Goal: Task Accomplishment & Management: Manage account settings

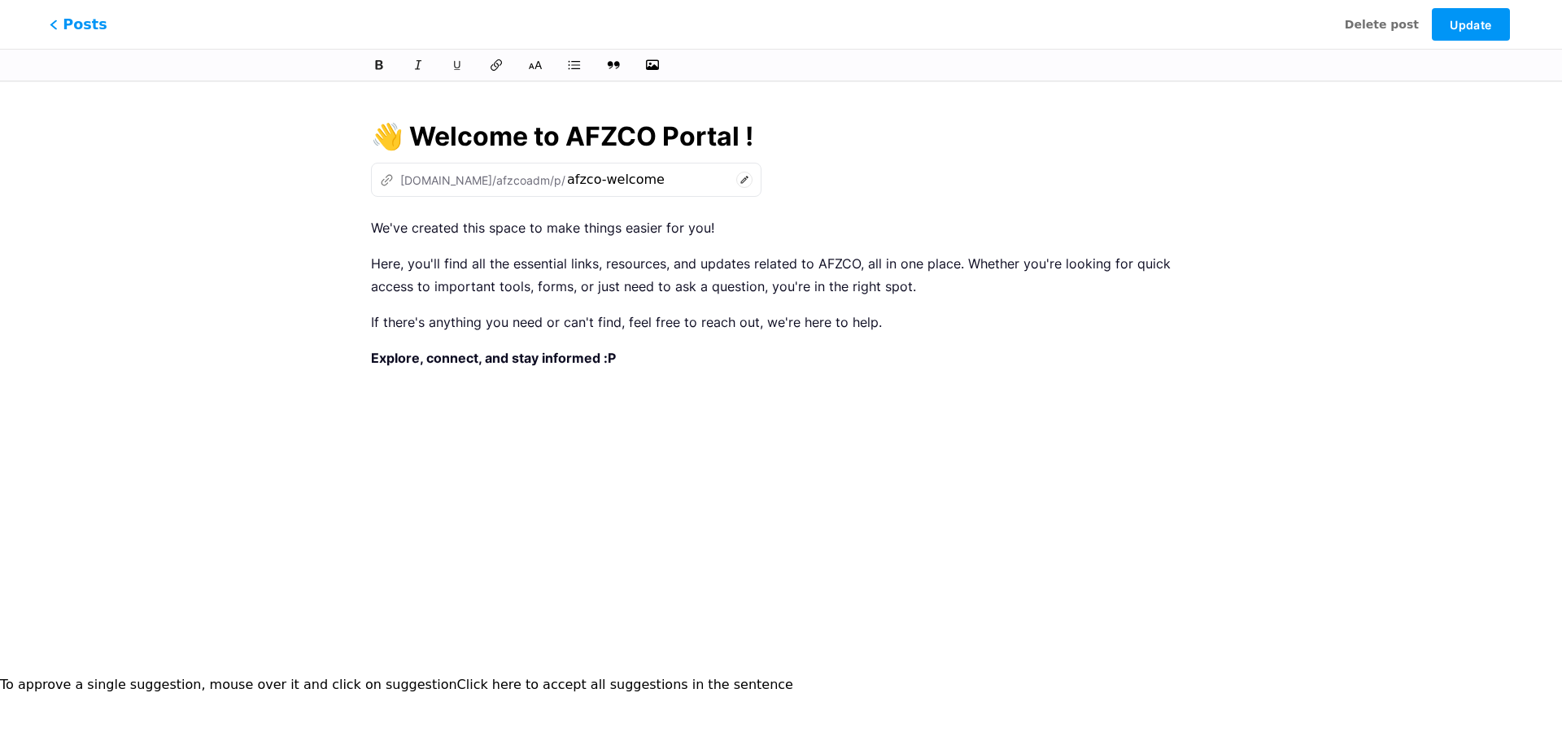
click at [72, 23] on span "Posts" at bounding box center [79, 24] width 58 height 21
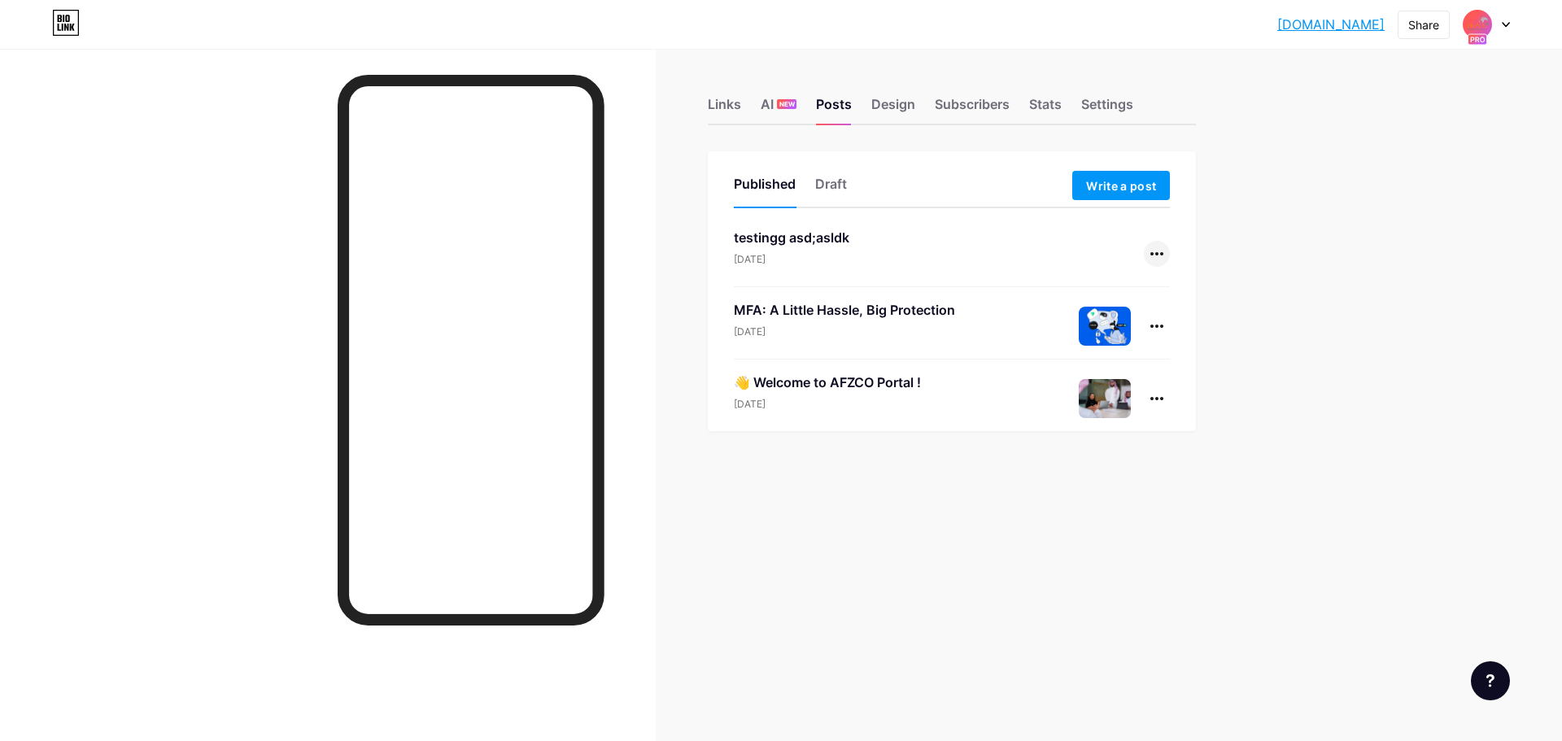
click at [1157, 248] on div at bounding box center [1157, 254] width 26 height 26
click at [1122, 326] on li "View" at bounding box center [1106, 323] width 124 height 33
click at [1054, 100] on div "Stats" at bounding box center [1045, 108] width 33 height 29
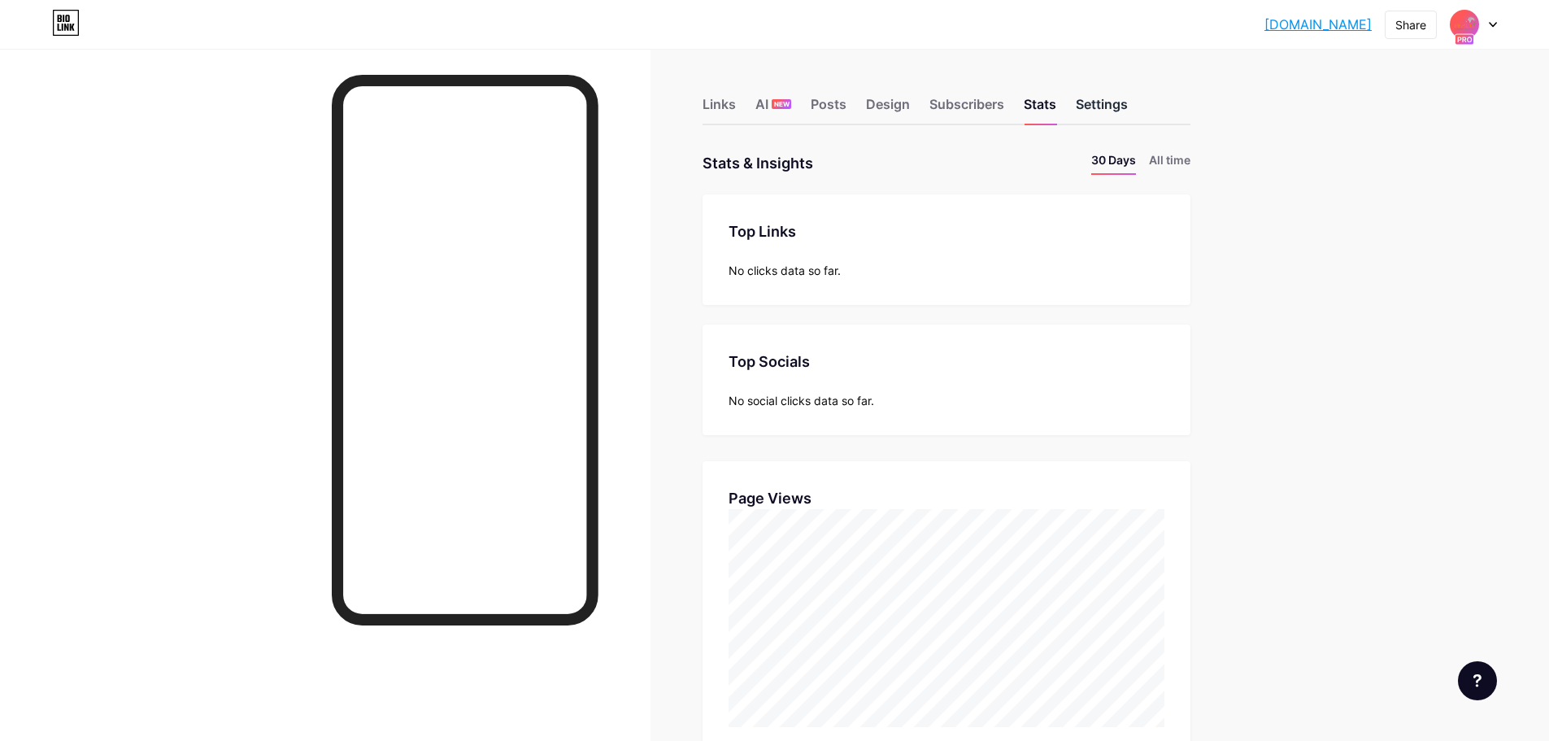
click at [1100, 114] on div "Settings" at bounding box center [1102, 108] width 52 height 29
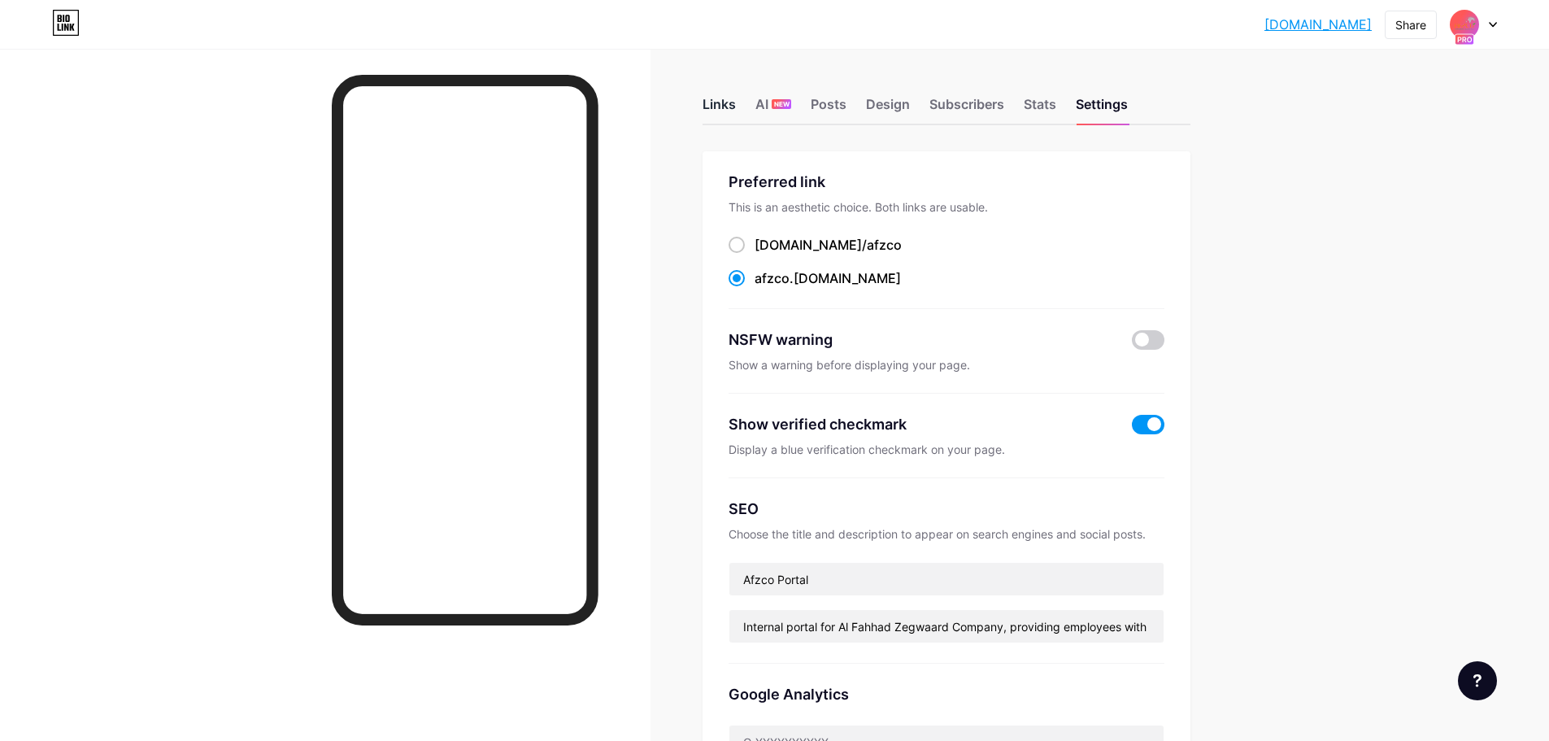
click at [734, 114] on div "Links" at bounding box center [719, 108] width 33 height 29
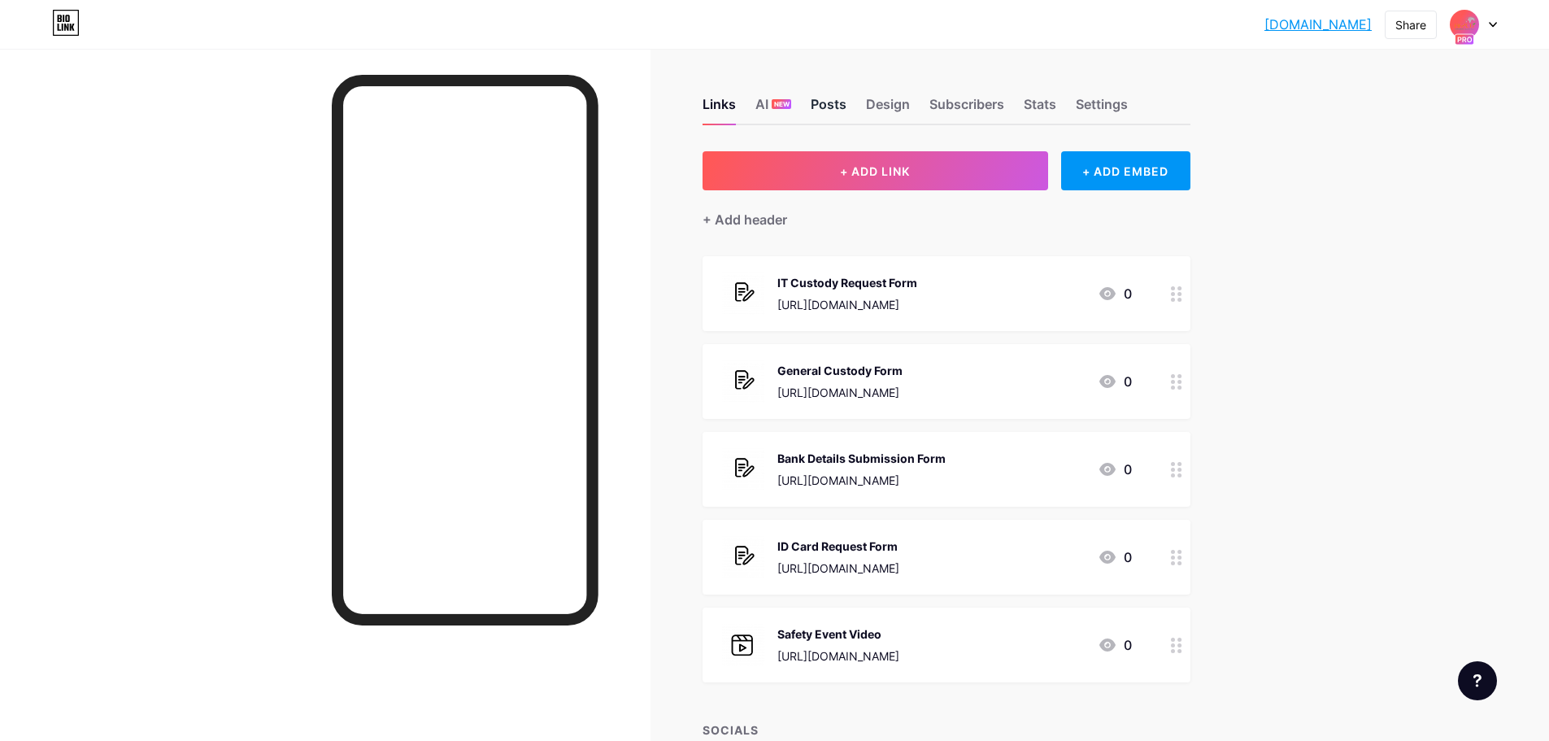
click at [847, 95] on div "Posts" at bounding box center [829, 108] width 36 height 29
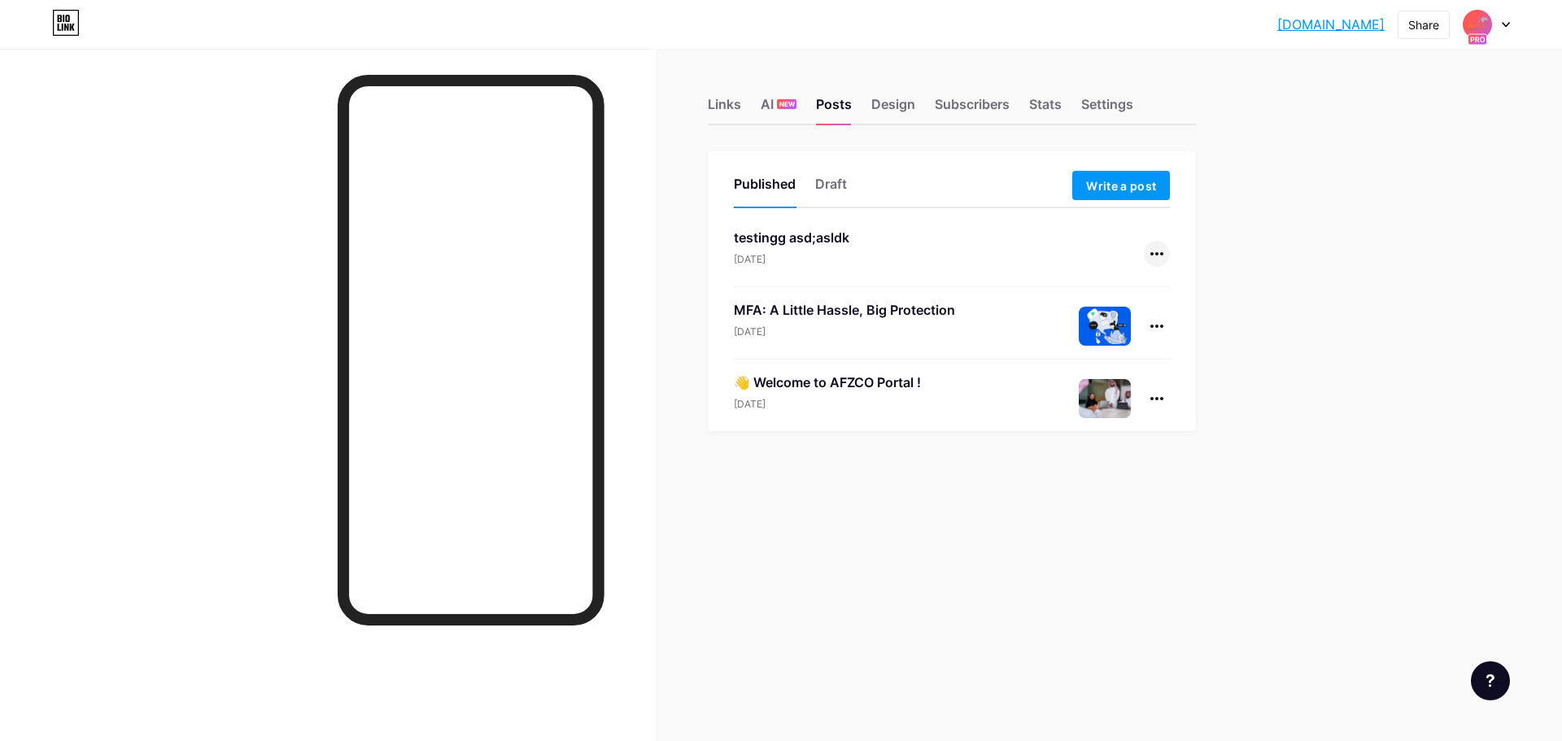
click at [1158, 257] on div at bounding box center [1157, 254] width 26 height 26
click at [1126, 386] on li "Delete" at bounding box center [1106, 390] width 124 height 33
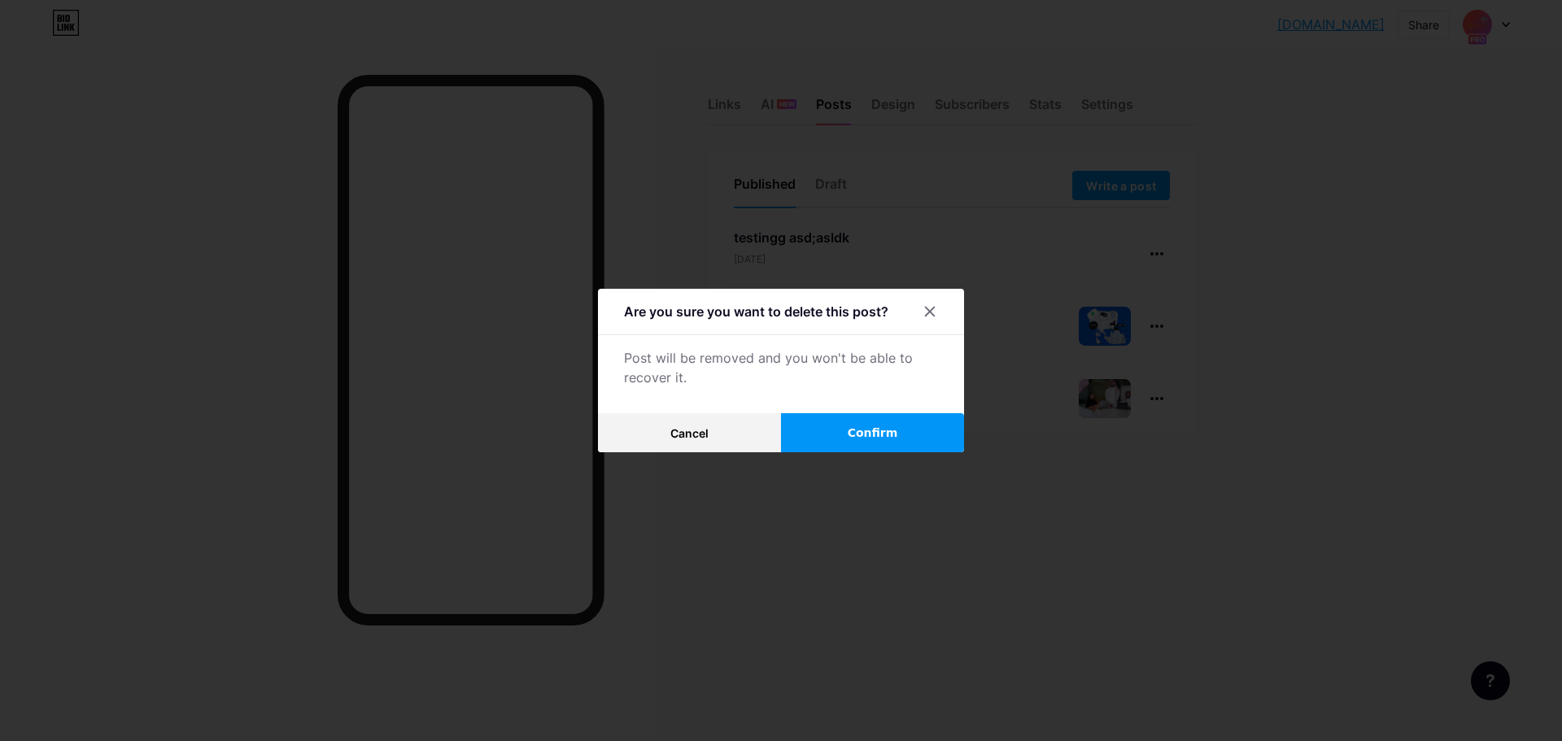
click at [901, 429] on button "Confirm" at bounding box center [872, 432] width 183 height 39
